Goal: Task Accomplishment & Management: Manage account settings

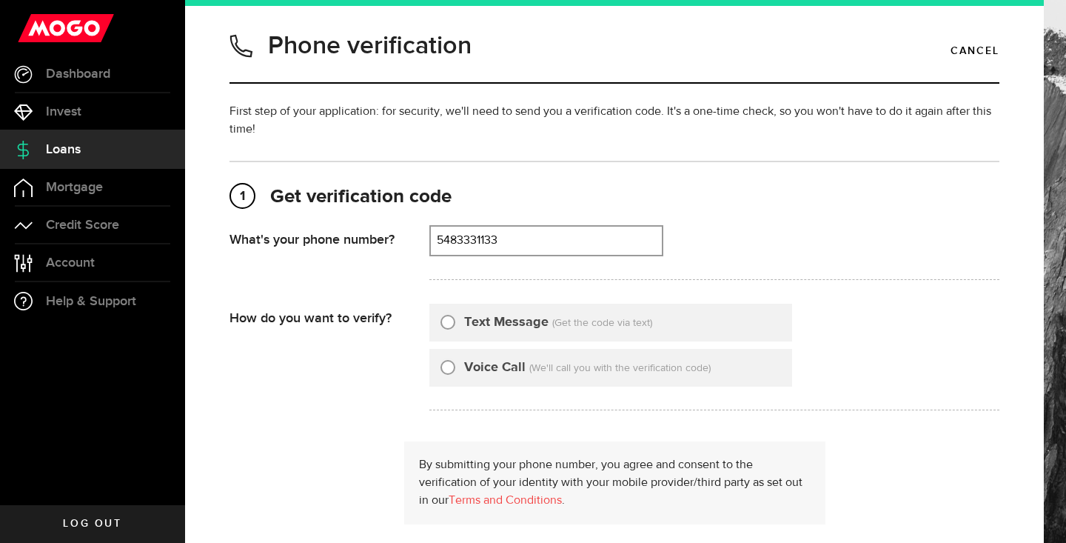
type input "5483331133"
click at [76, 150] on span "Loans" at bounding box center [63, 149] width 35 height 13
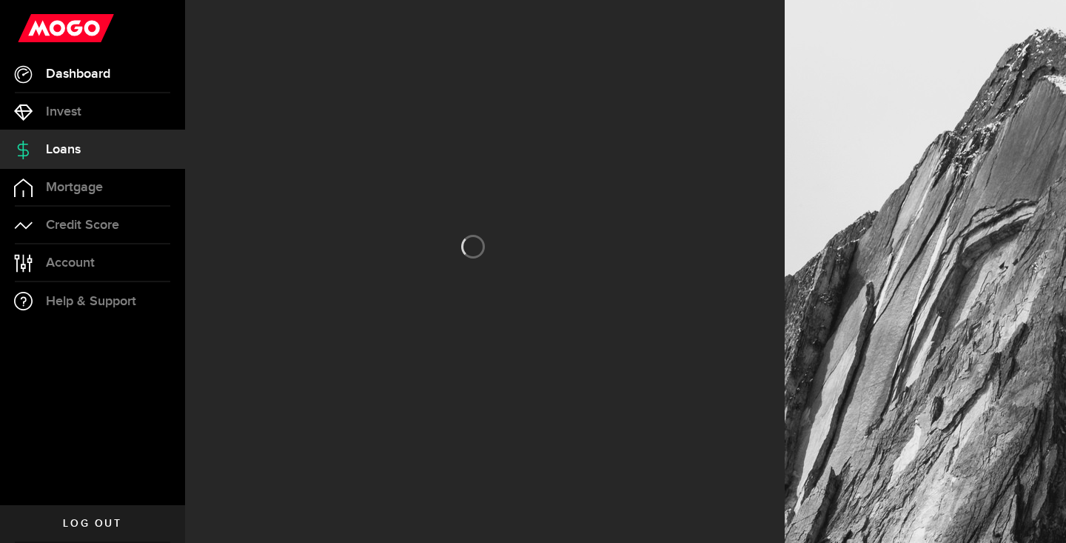
click at [82, 78] on span "Dashboard" at bounding box center [78, 73] width 64 height 13
